Goal: Find specific page/section: Find specific page/section

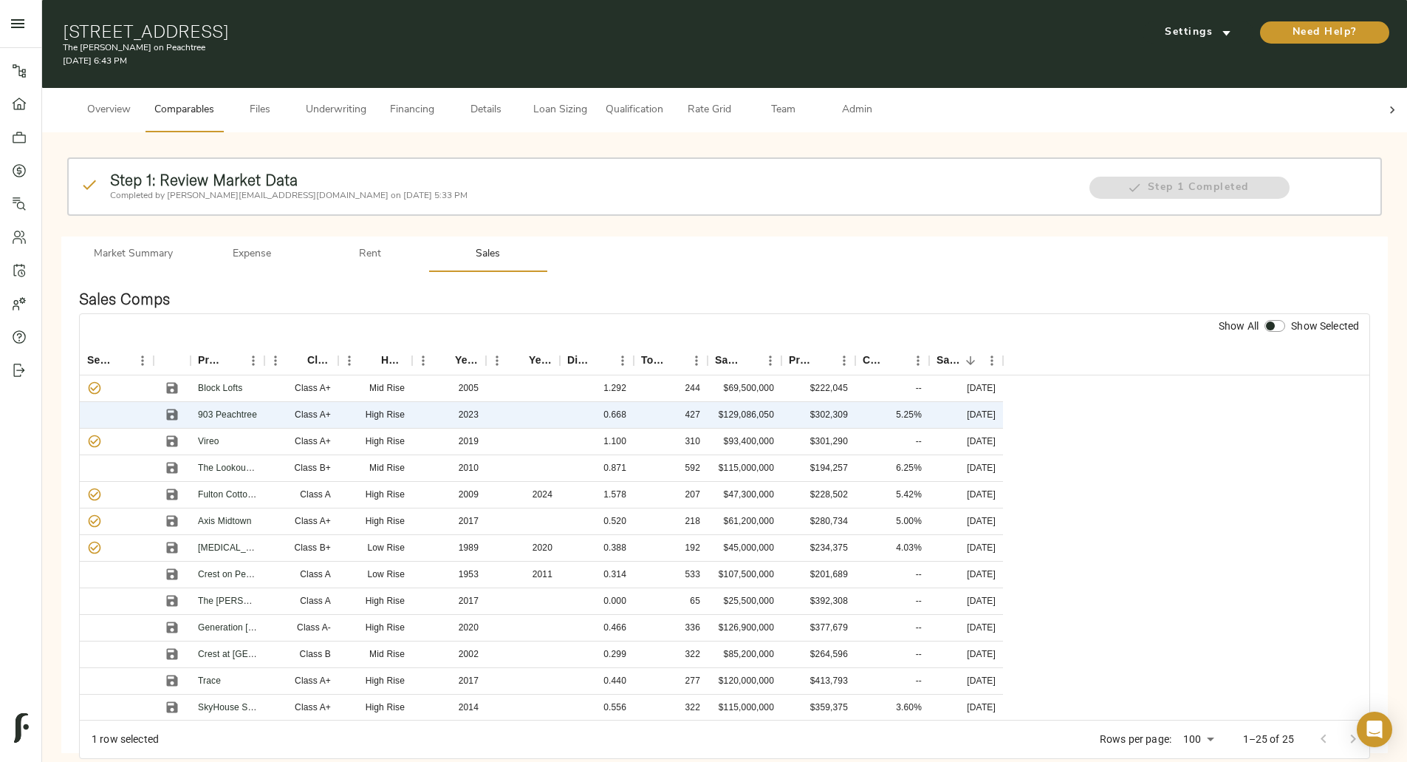
click at [366, 101] on span "Underwriting" at bounding box center [336, 110] width 61 height 18
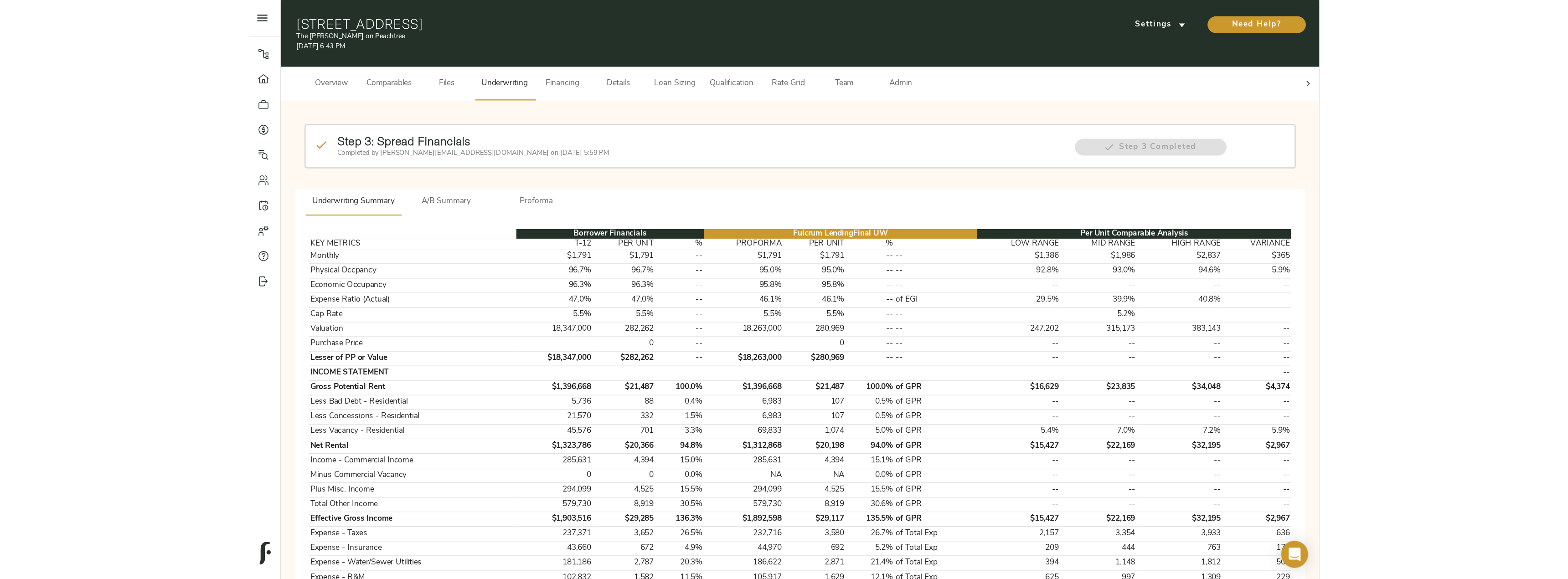
scroll to position [0, 39]
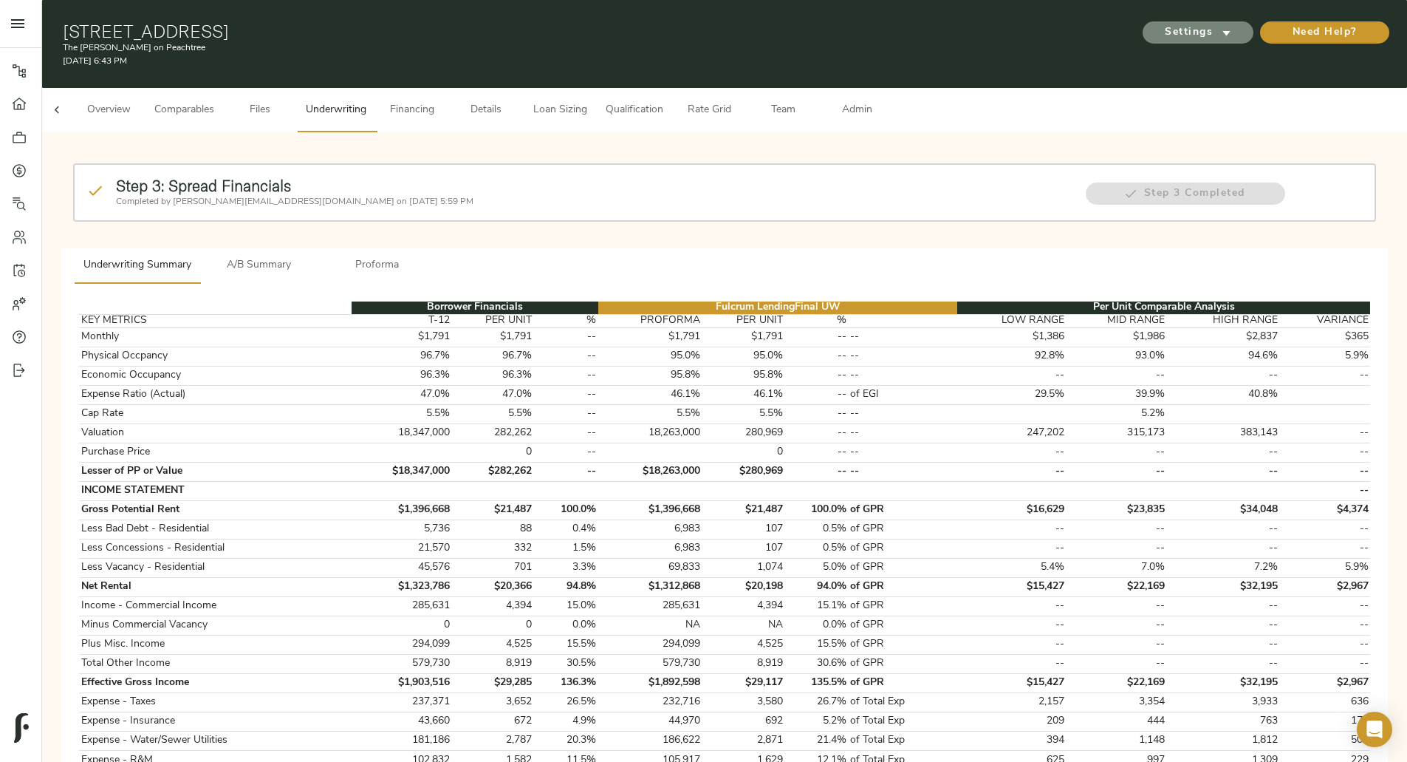
click at [1158, 28] on span "Settings" at bounding box center [1198, 33] width 81 height 18
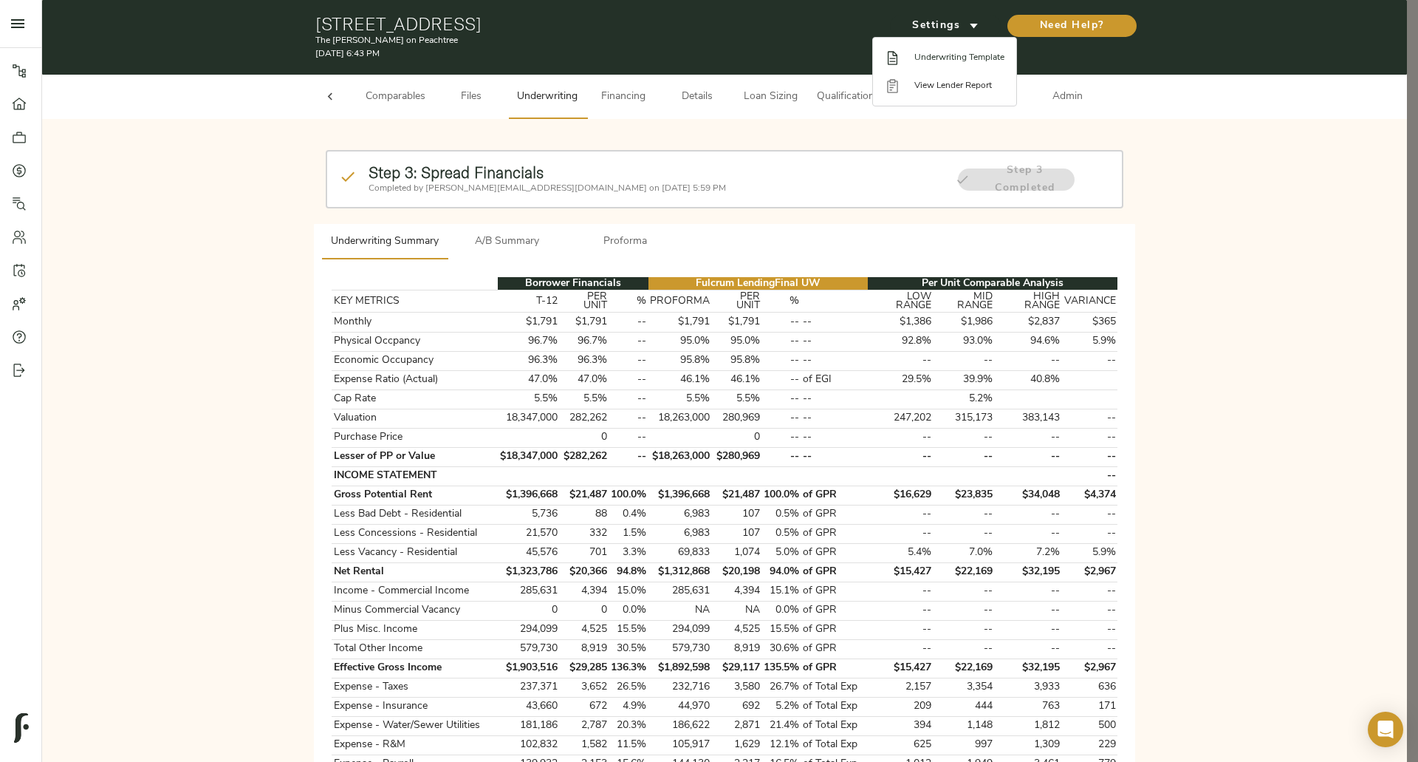
click at [958, 57] on span "Underwriting Template" at bounding box center [960, 57] width 90 height 13
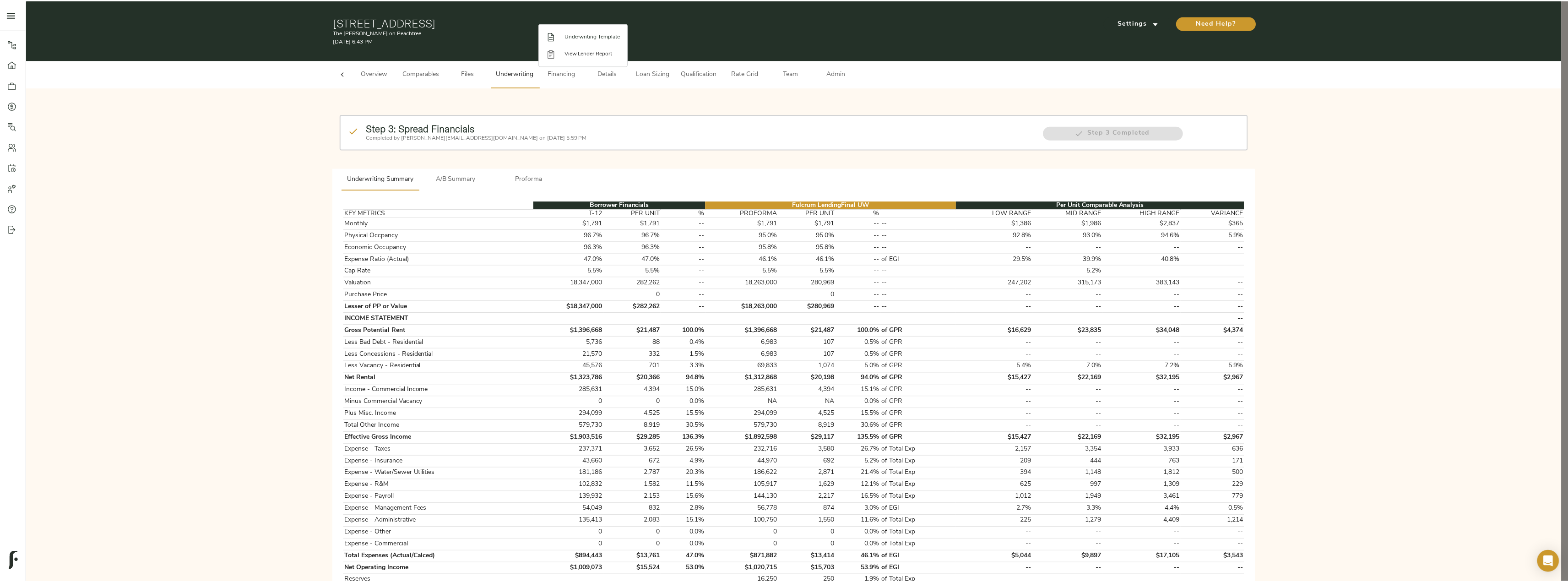
scroll to position [0, 0]
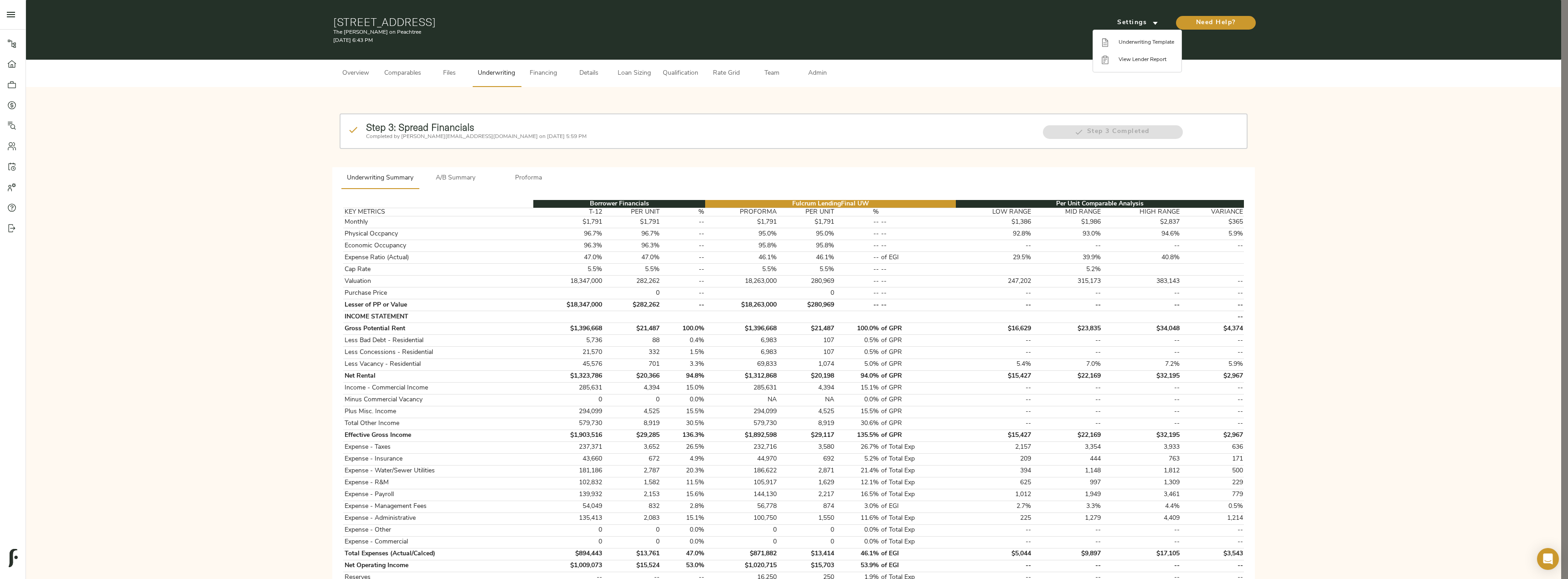
click at [255, 252] on div at bounding box center [784, 289] width 1568 height 579
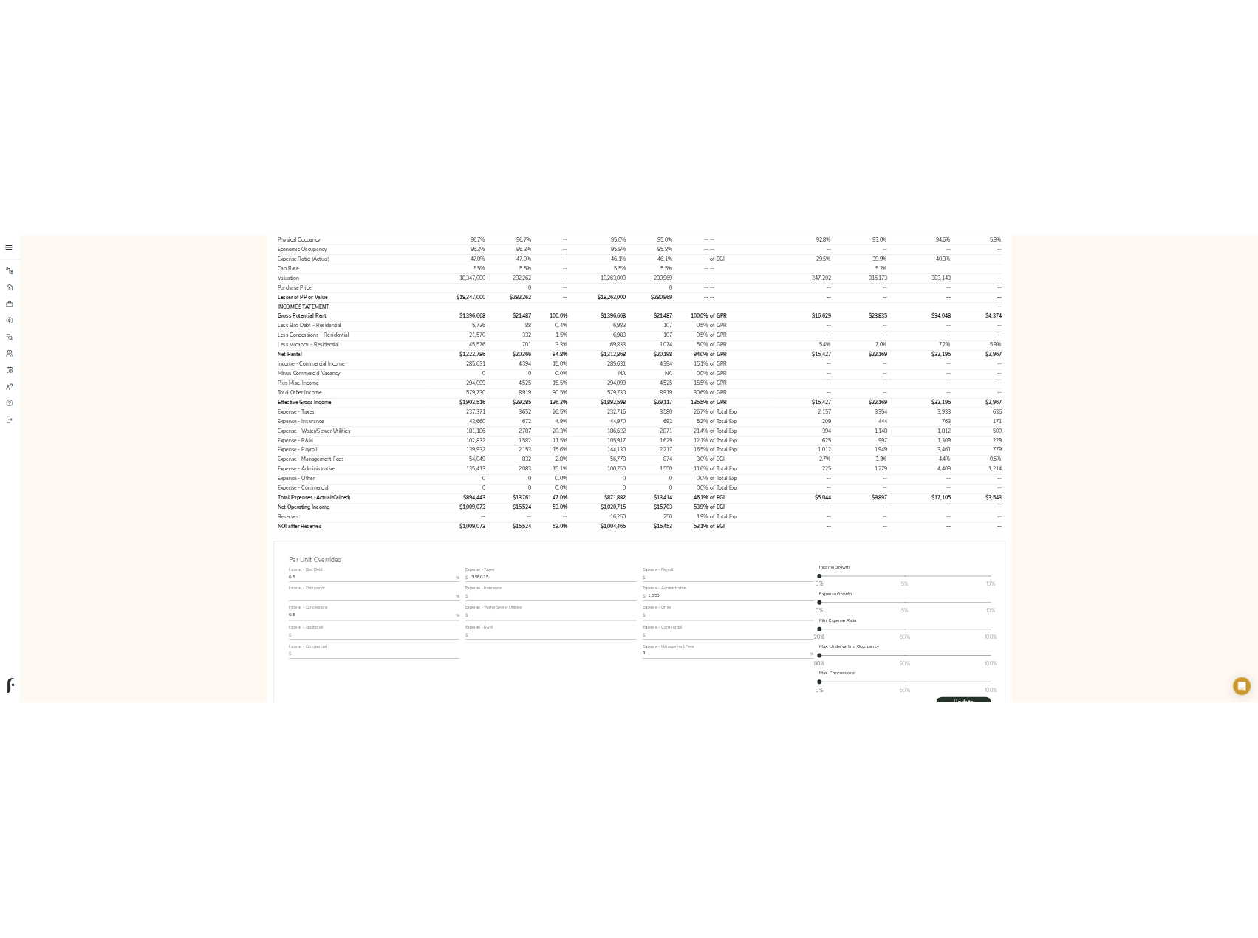
scroll to position [295, 0]
